Goal: Information Seeking & Learning: Learn about a topic

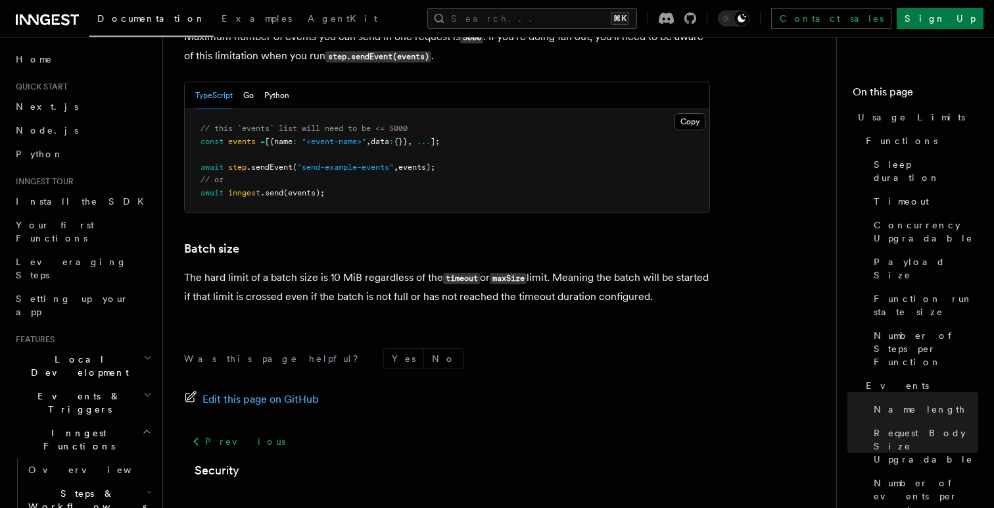
scroll to position [1358, 0]
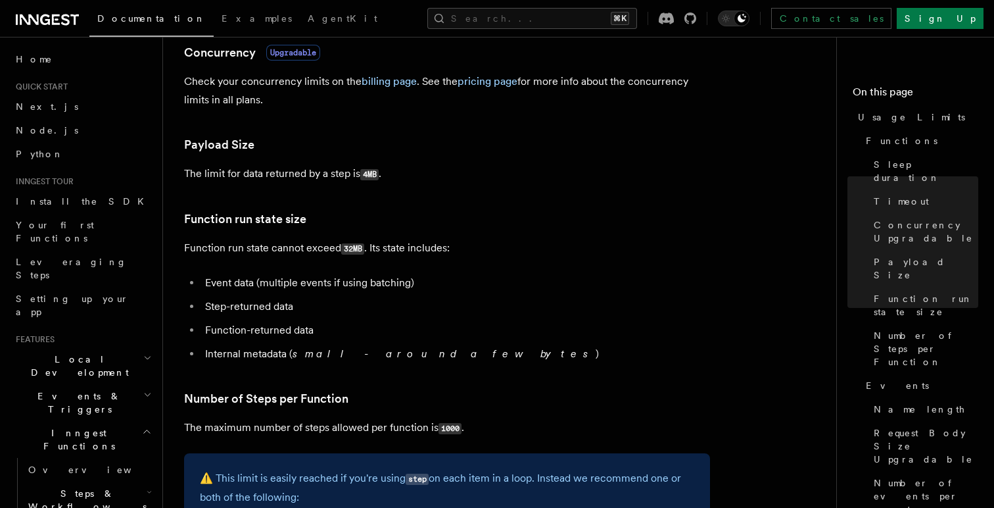
scroll to position [482, 0]
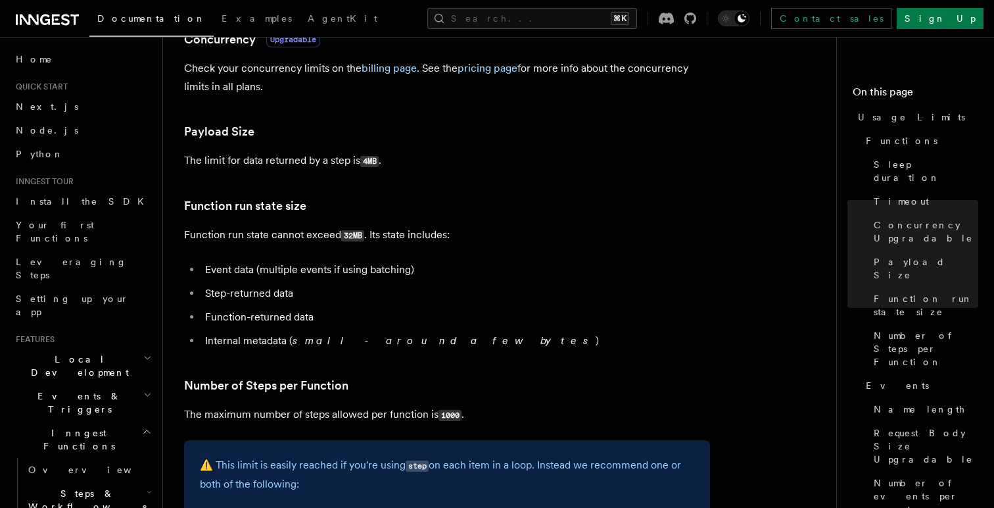
click at [372, 160] on code "4MB" at bounding box center [369, 161] width 18 height 11
click at [410, 235] on p "Function run state cannot exceed 32MB . Its state includes:" at bounding box center [447, 234] width 526 height 19
click at [356, 235] on code "32MB" at bounding box center [352, 235] width 23 height 11
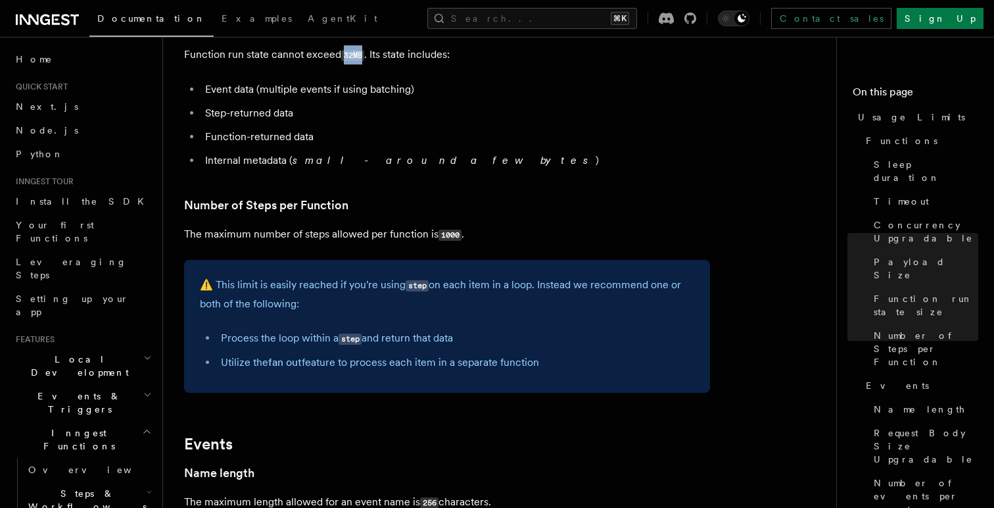
scroll to position [672, 0]
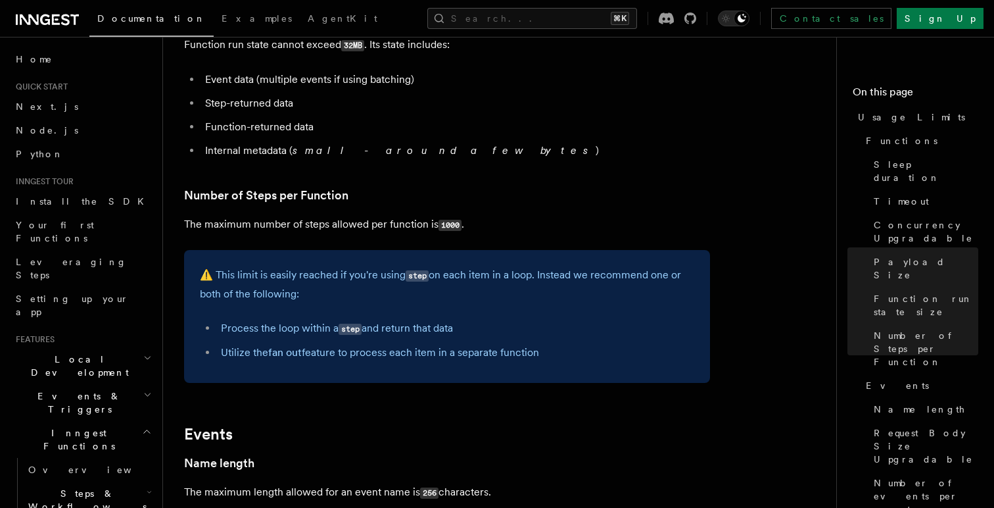
click at [318, 329] on li "Process the loop within a step and return that data" at bounding box center [455, 328] width 477 height 19
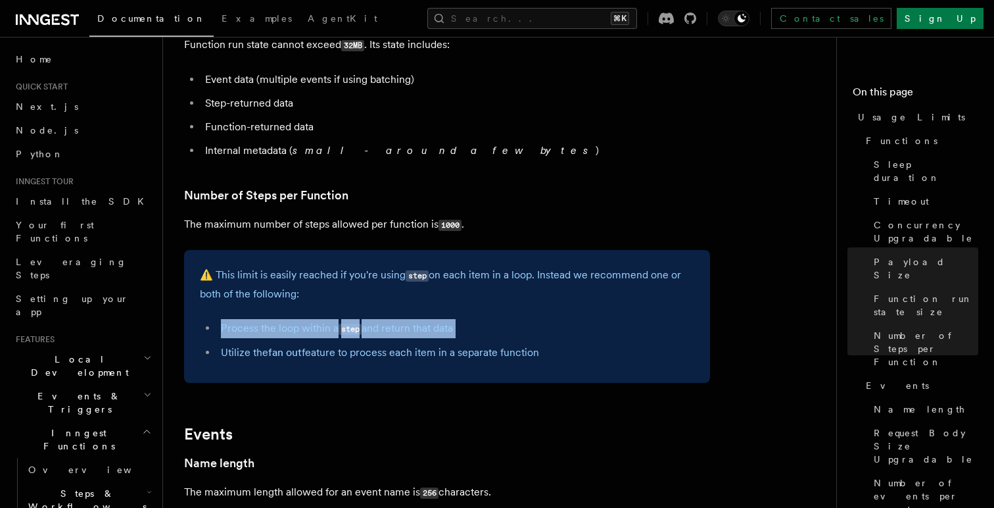
click at [318, 329] on li "Process the loop within a step and return that data" at bounding box center [455, 328] width 477 height 19
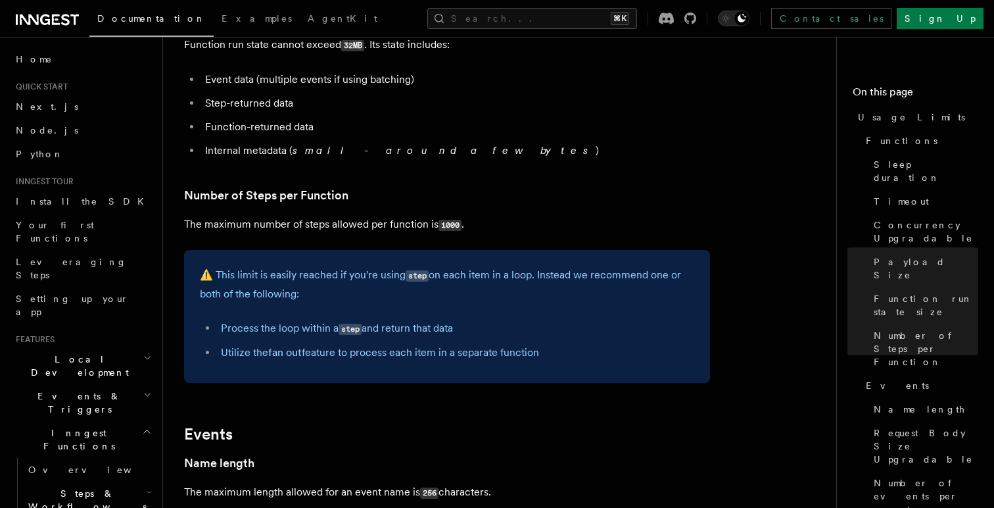
click at [312, 357] on li "Utilize the fan out feature to process each item in a separate function" at bounding box center [455, 352] width 477 height 18
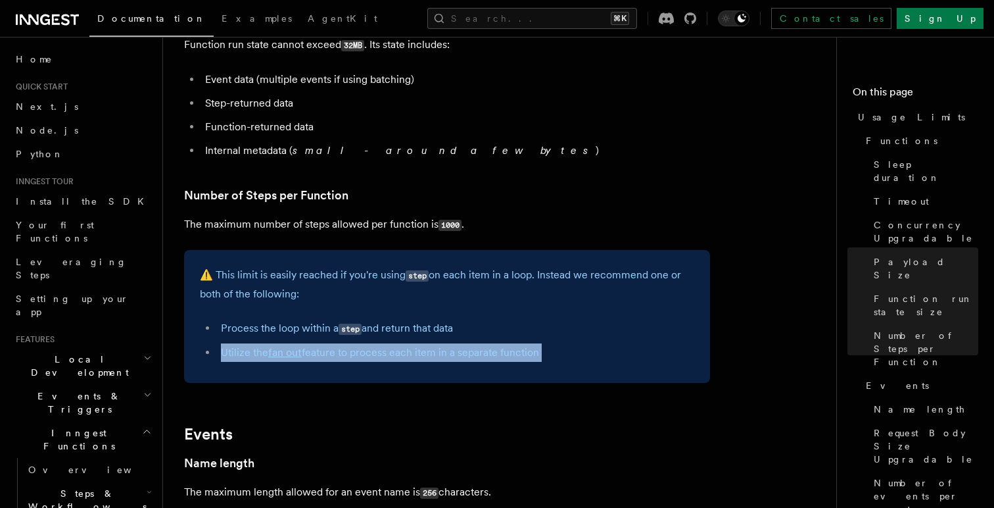
click at [312, 357] on li "Utilize the fan out feature to process each item in a separate function" at bounding box center [455, 352] width 477 height 18
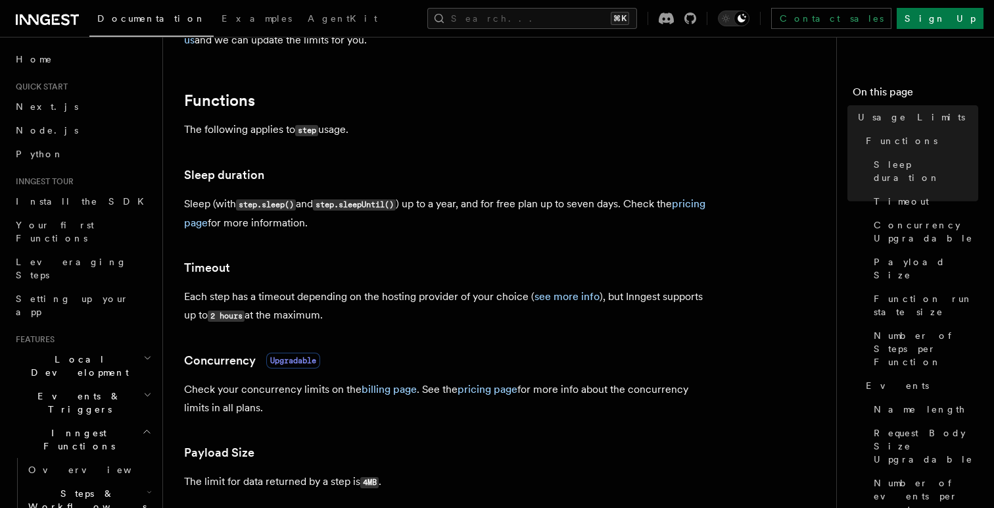
scroll to position [279, 0]
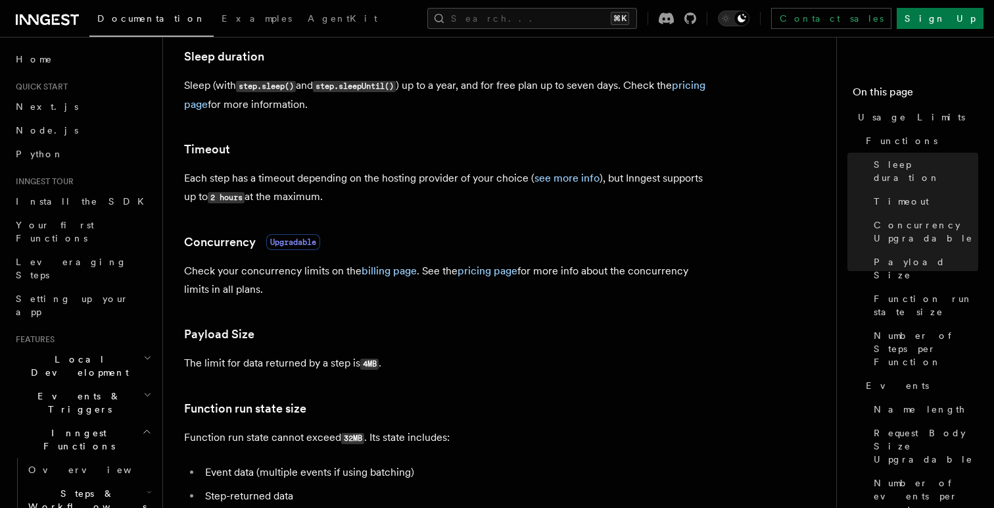
click at [696, 20] on icon at bounding box center [690, 18] width 12 height 12
